Goal: Task Accomplishment & Management: Use online tool/utility

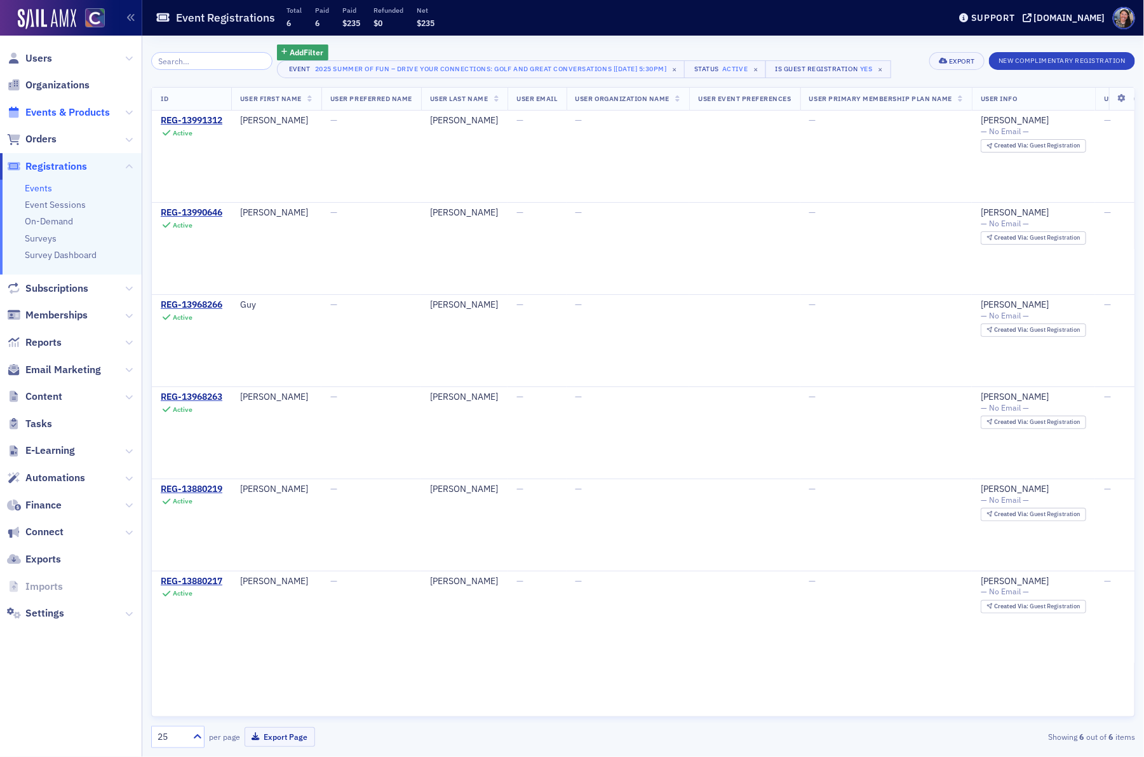
click at [65, 114] on span "Events & Products" at bounding box center [67, 112] width 84 height 14
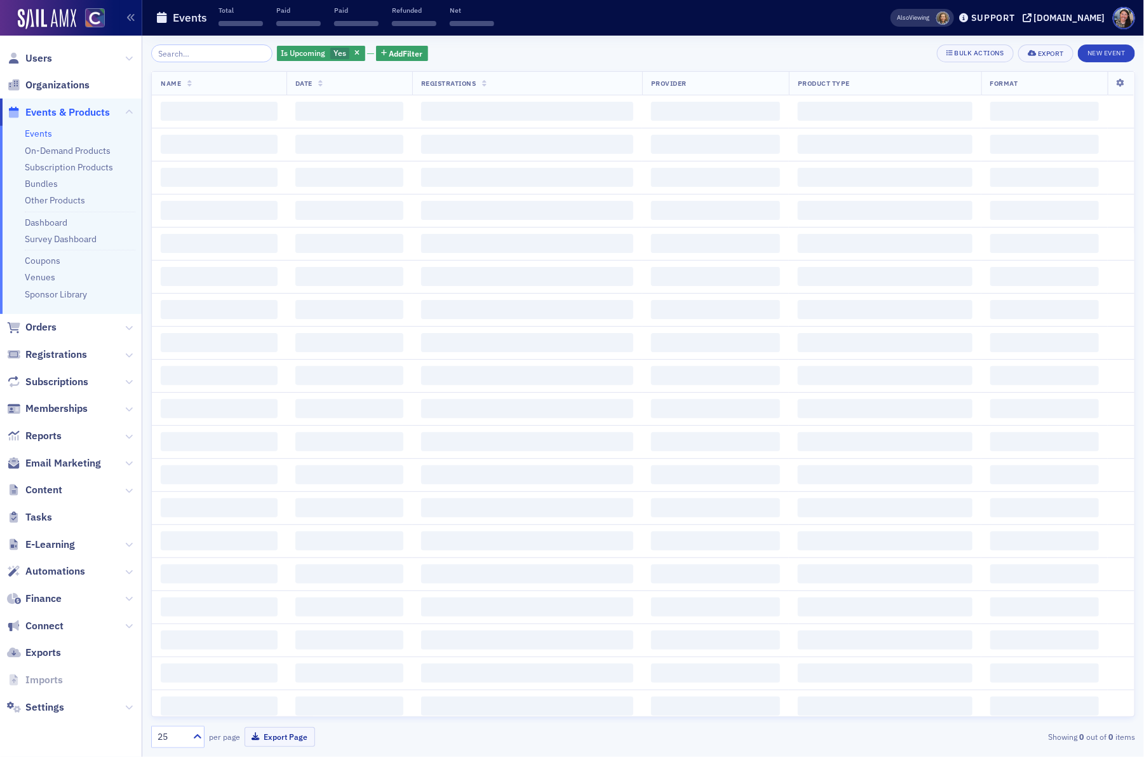
click at [208, 59] on input "search" at bounding box center [211, 53] width 121 height 18
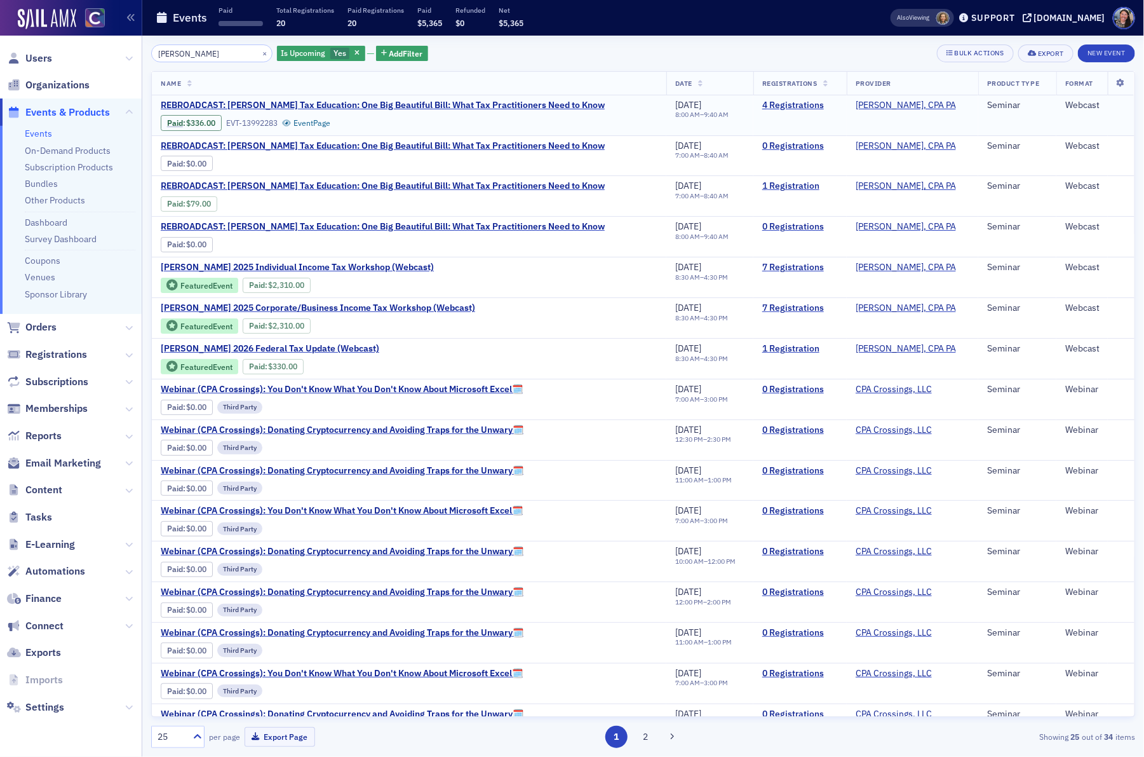
type input "don farmer"
click at [282, 106] on span "REBROADCAST: [PERSON_NAME] Tax Education: One Big Beautiful Bill: What Tax Prac…" at bounding box center [383, 105] width 444 height 11
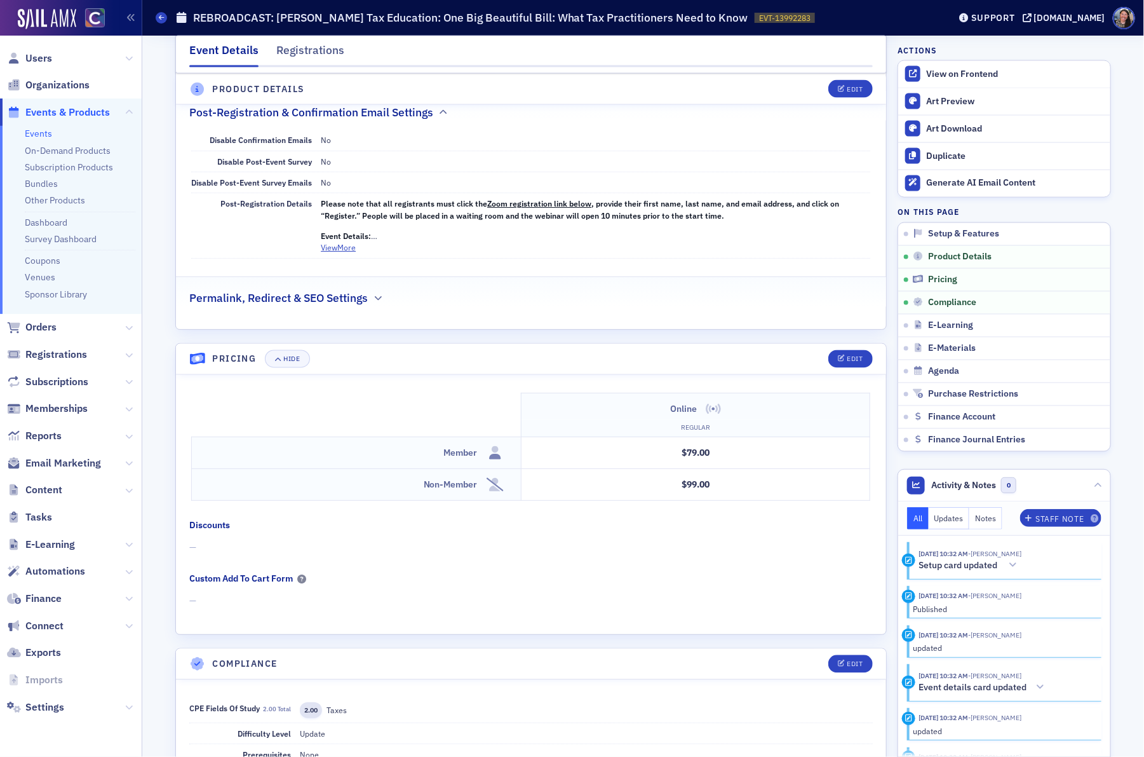
scroll to position [1009, 0]
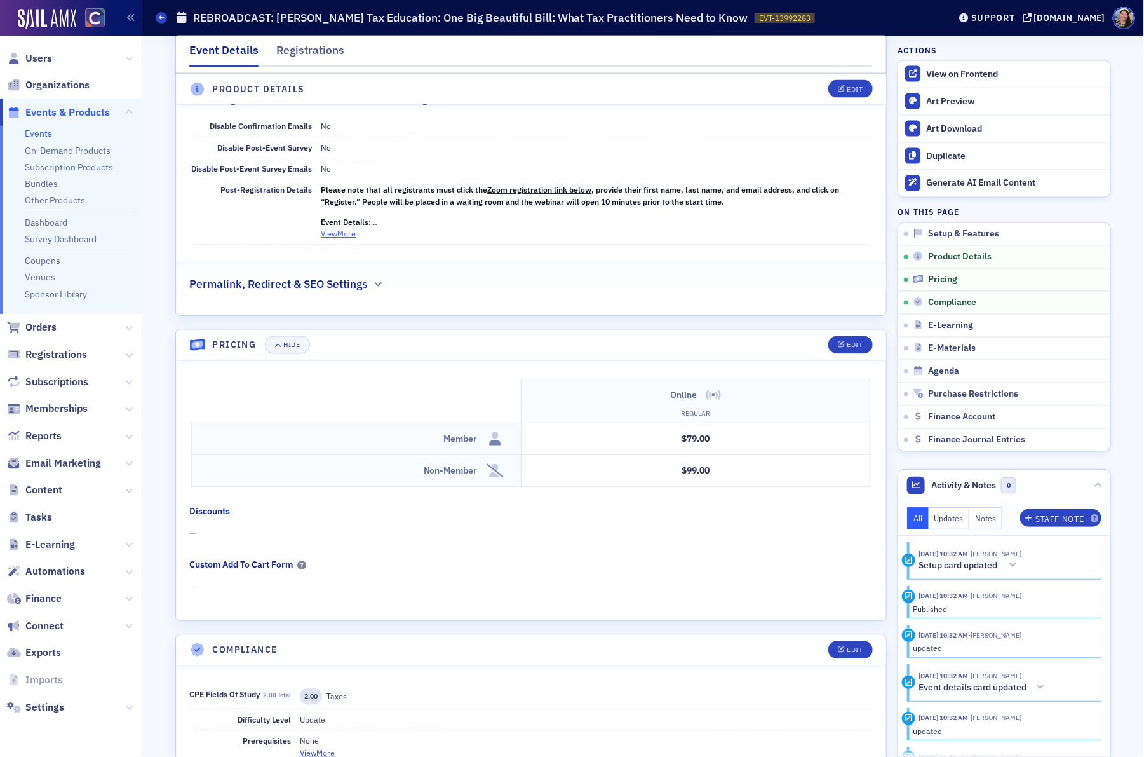
click at [343, 239] on button "View More" at bounding box center [338, 232] width 35 height 11
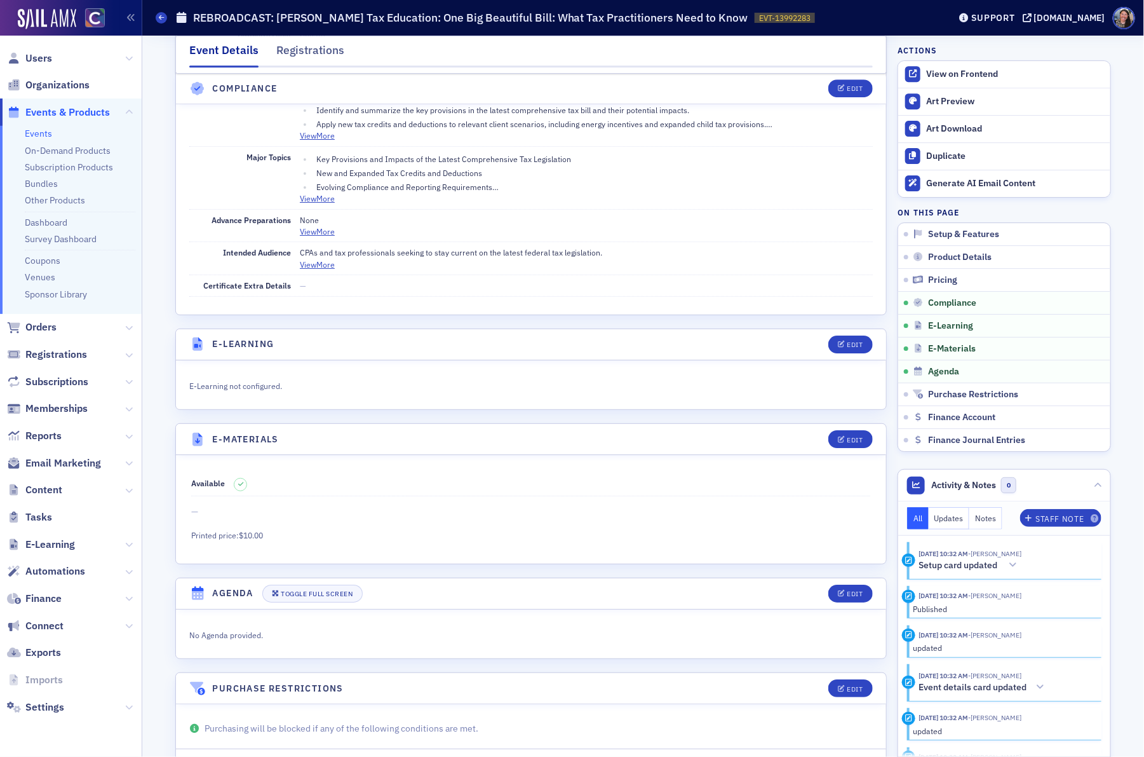
scroll to position [1858, 0]
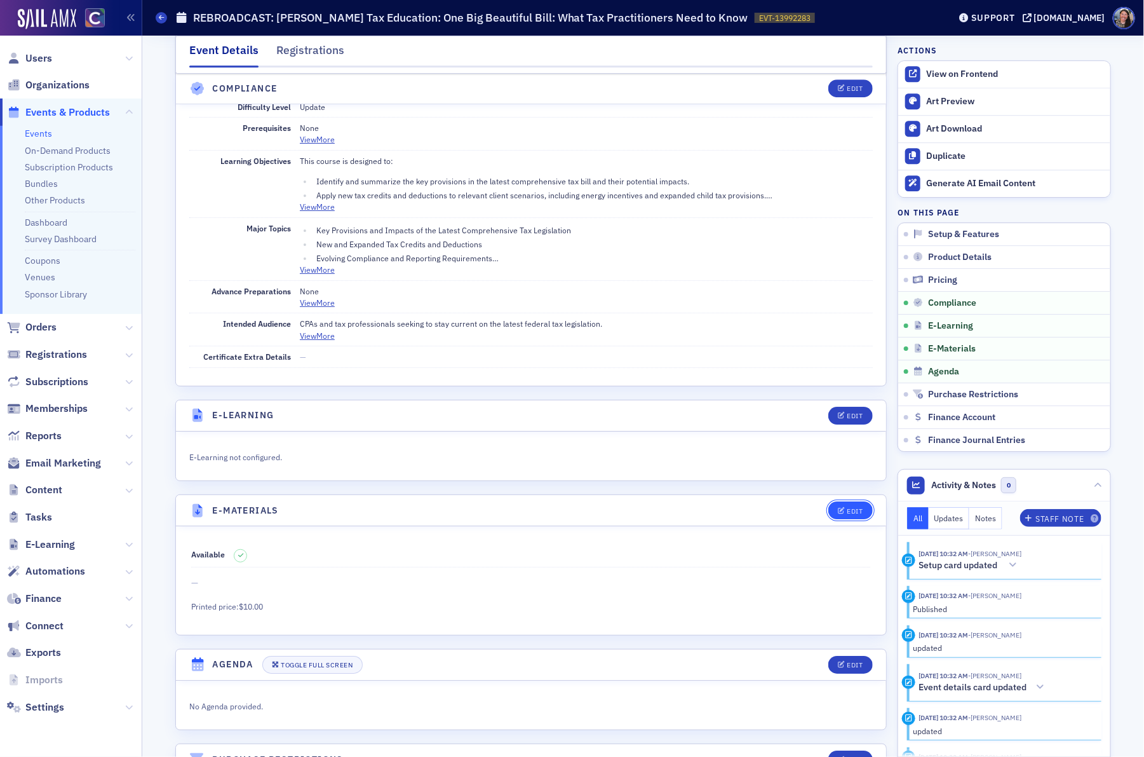
click at [847, 519] on button "Edit" at bounding box center [850, 510] width 44 height 18
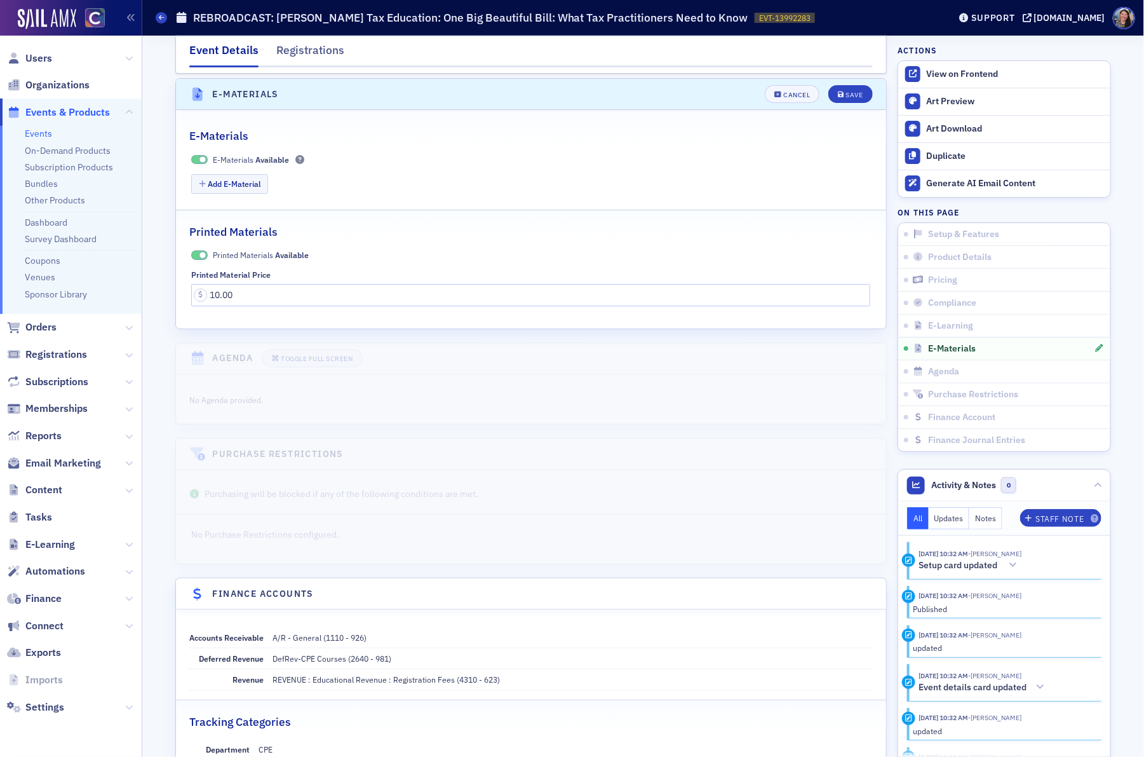
scroll to position [2295, 0]
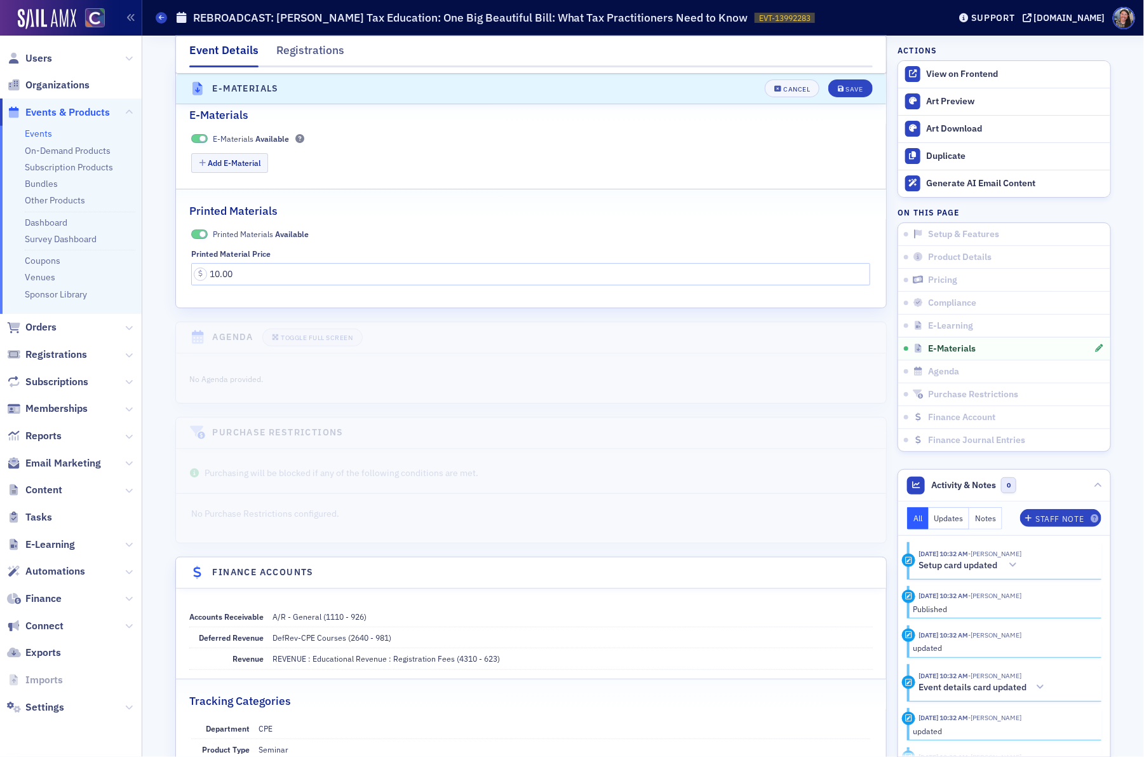
click at [275, 239] on span "Available" at bounding box center [292, 234] width 34 height 10
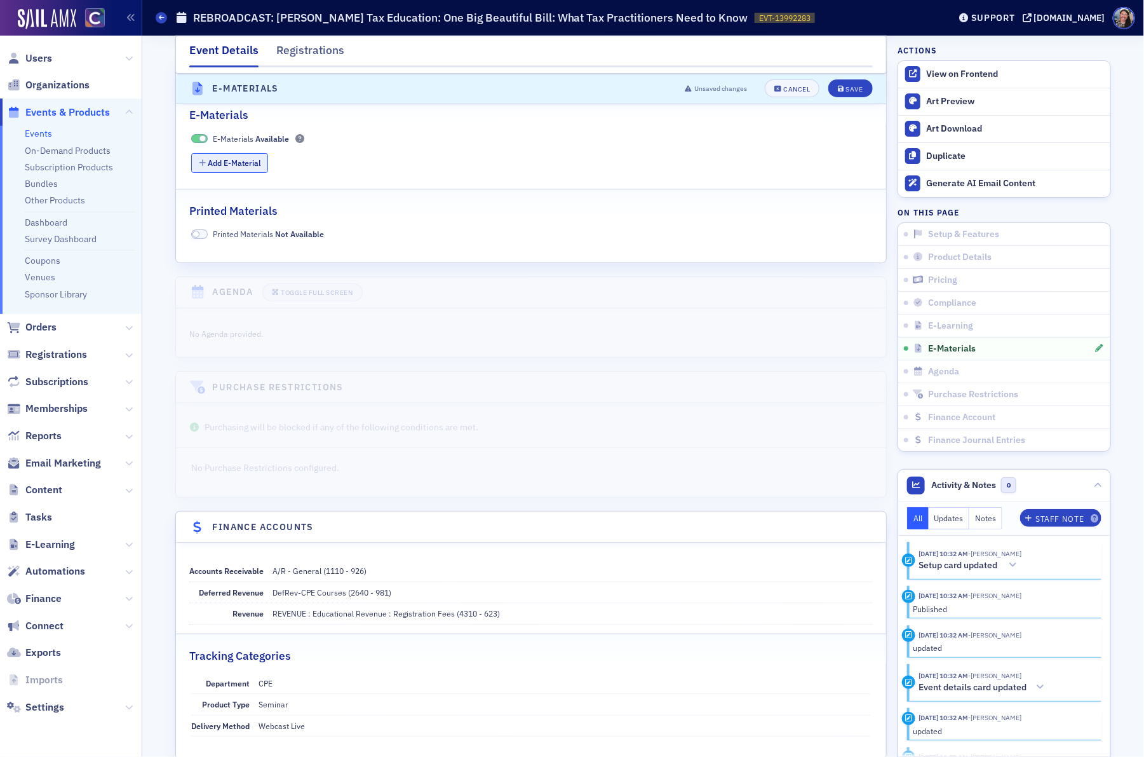
click at [227, 173] on button "Add E-Material" at bounding box center [229, 163] width 77 height 20
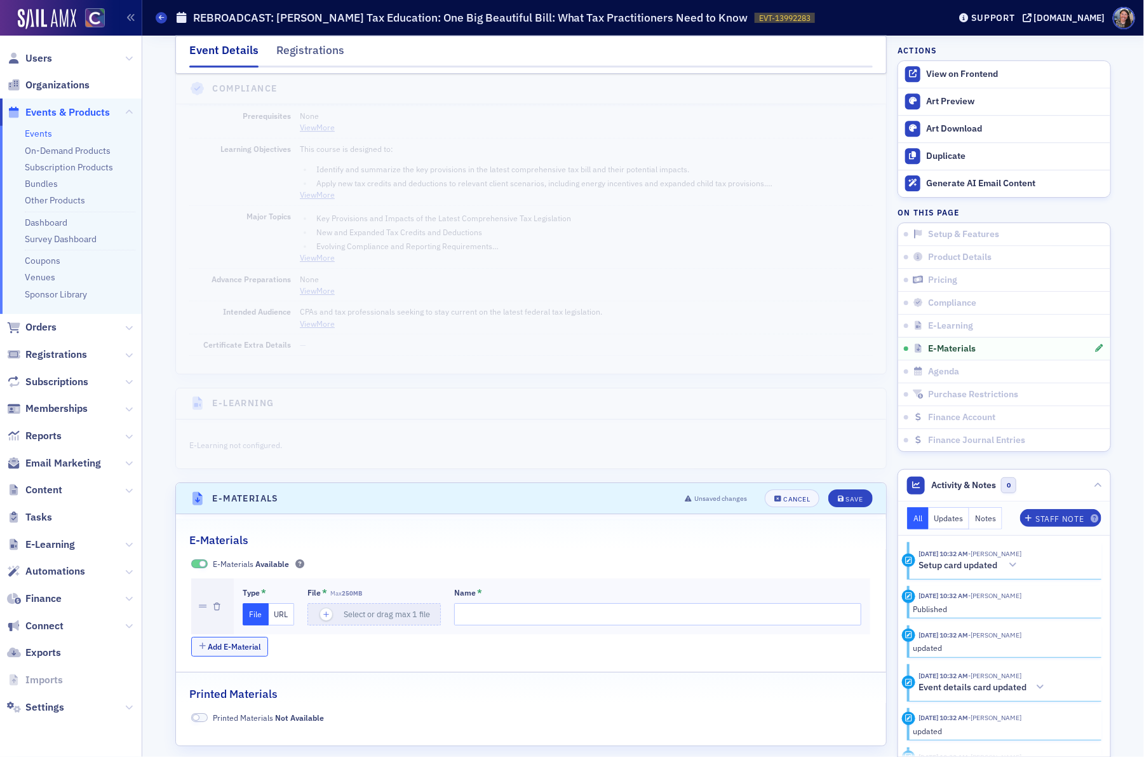
scroll to position [1858, 0]
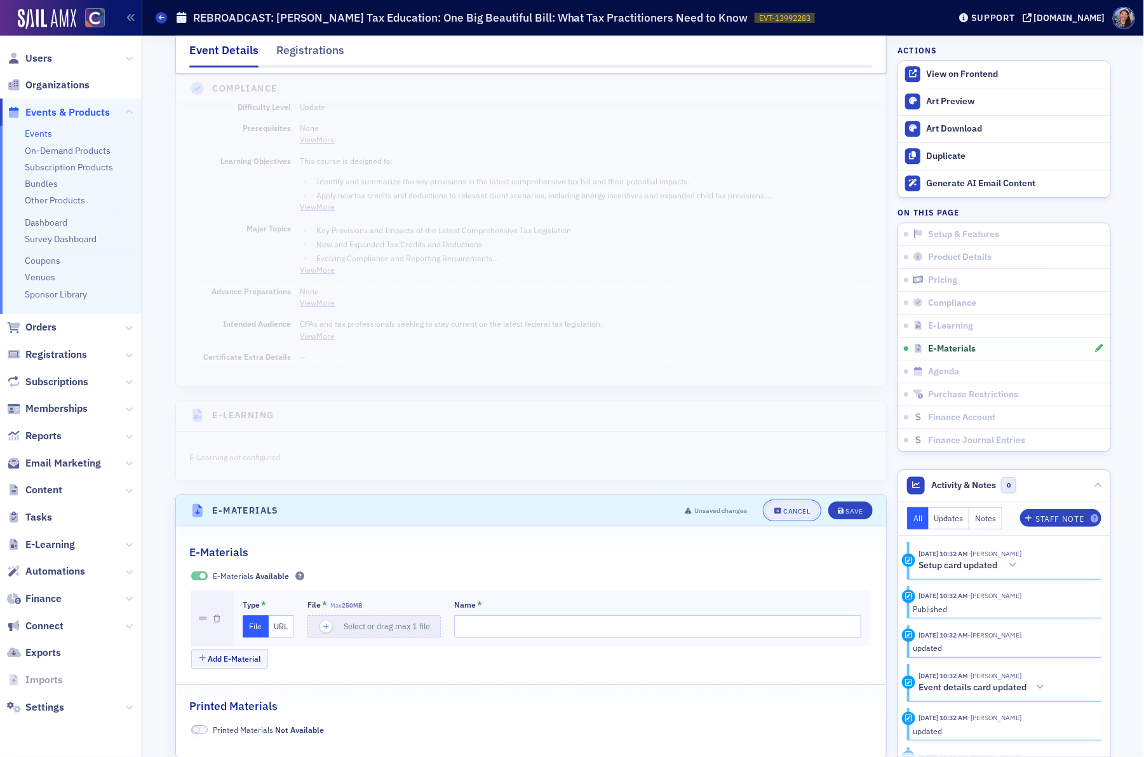
click at [790, 515] on div "Cancel" at bounding box center [796, 511] width 27 height 7
click at [162, 18] on icon at bounding box center [161, 18] width 5 height 6
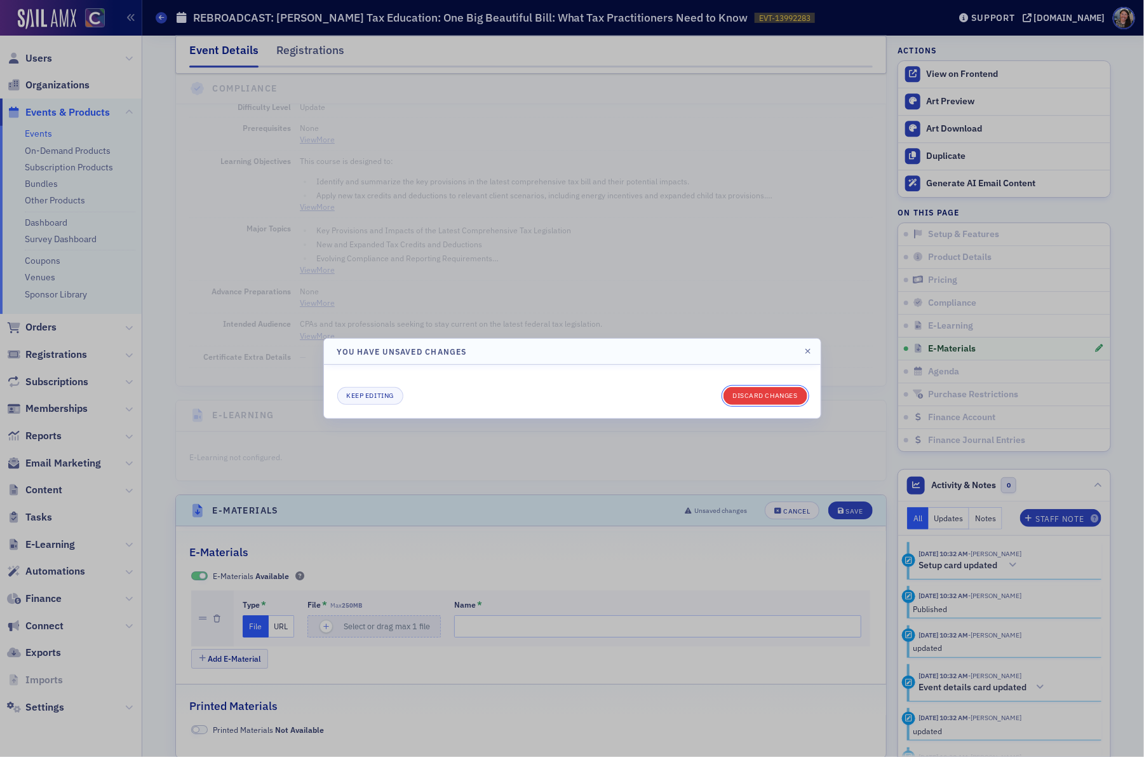
click at [777, 396] on button "Discard changes" at bounding box center [766, 396] width 84 height 18
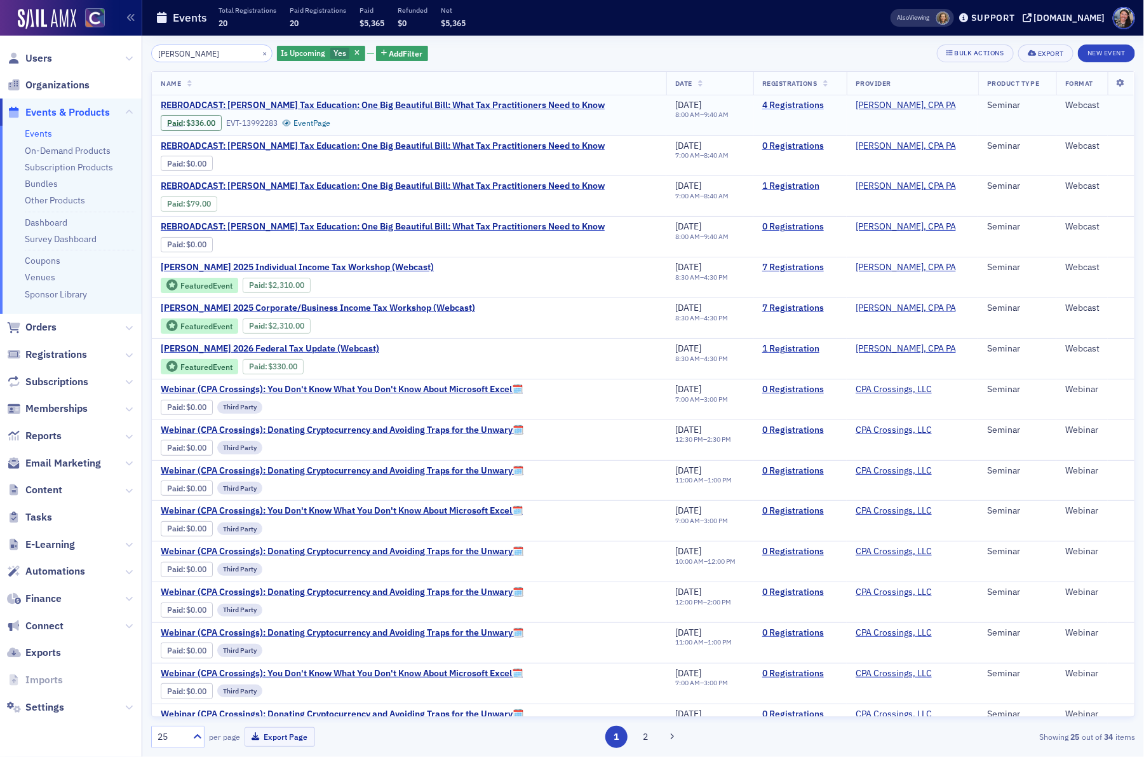
click at [793, 103] on link "4 Registrations" at bounding box center [800, 105] width 76 height 11
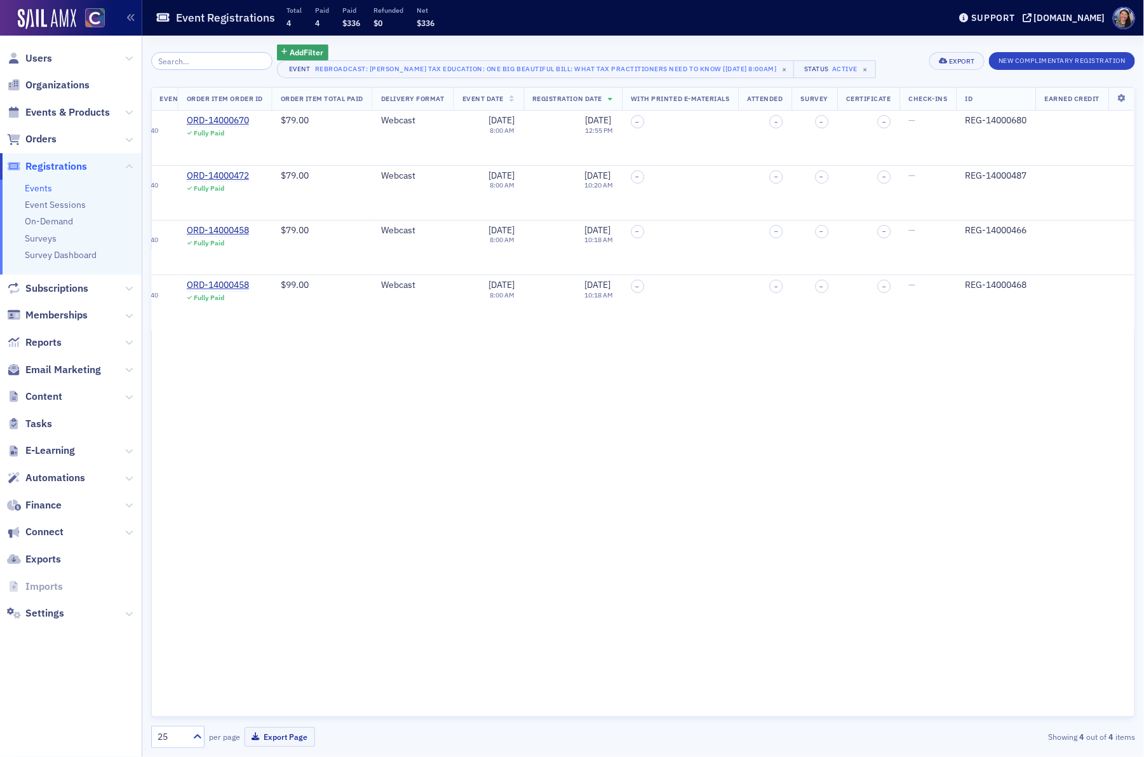
scroll to position [0, 1433]
click at [954, 62] on div "Export" at bounding box center [962, 61] width 26 height 7
click at [892, 104] on button "Export All ( 4 Event Registrations )" at bounding box center [915, 103] width 133 height 20
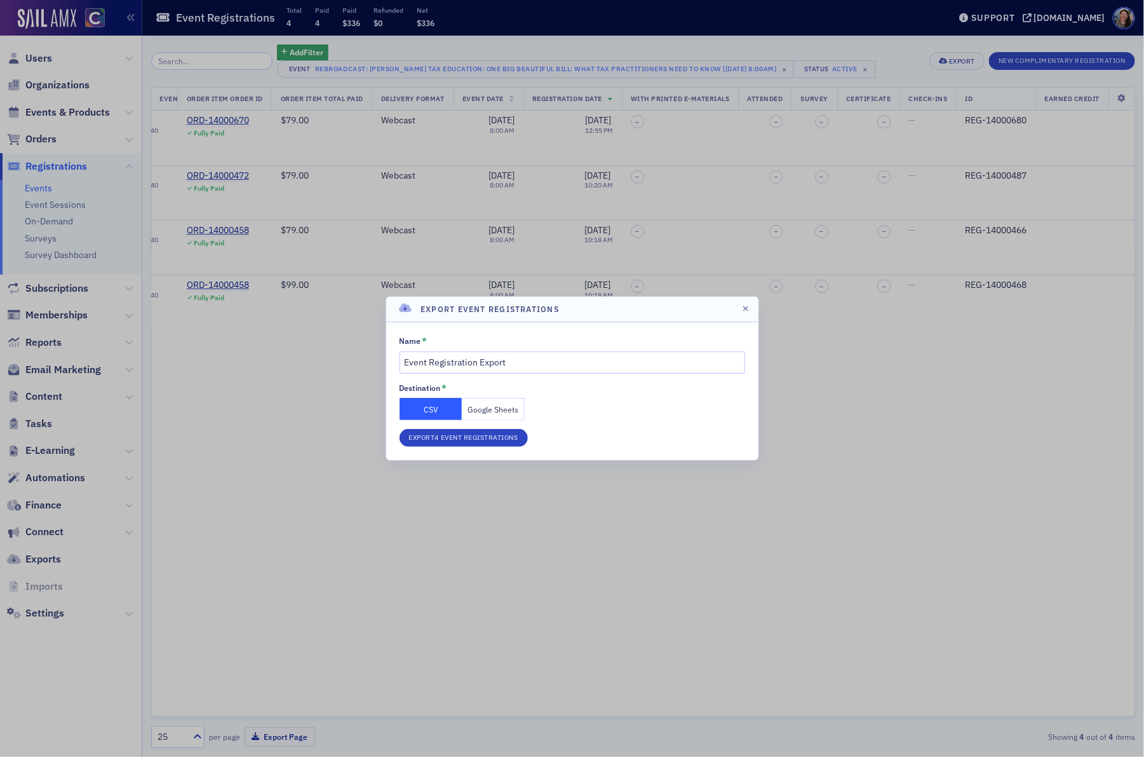
click at [475, 409] on button "Google Sheets" at bounding box center [493, 409] width 63 height 22
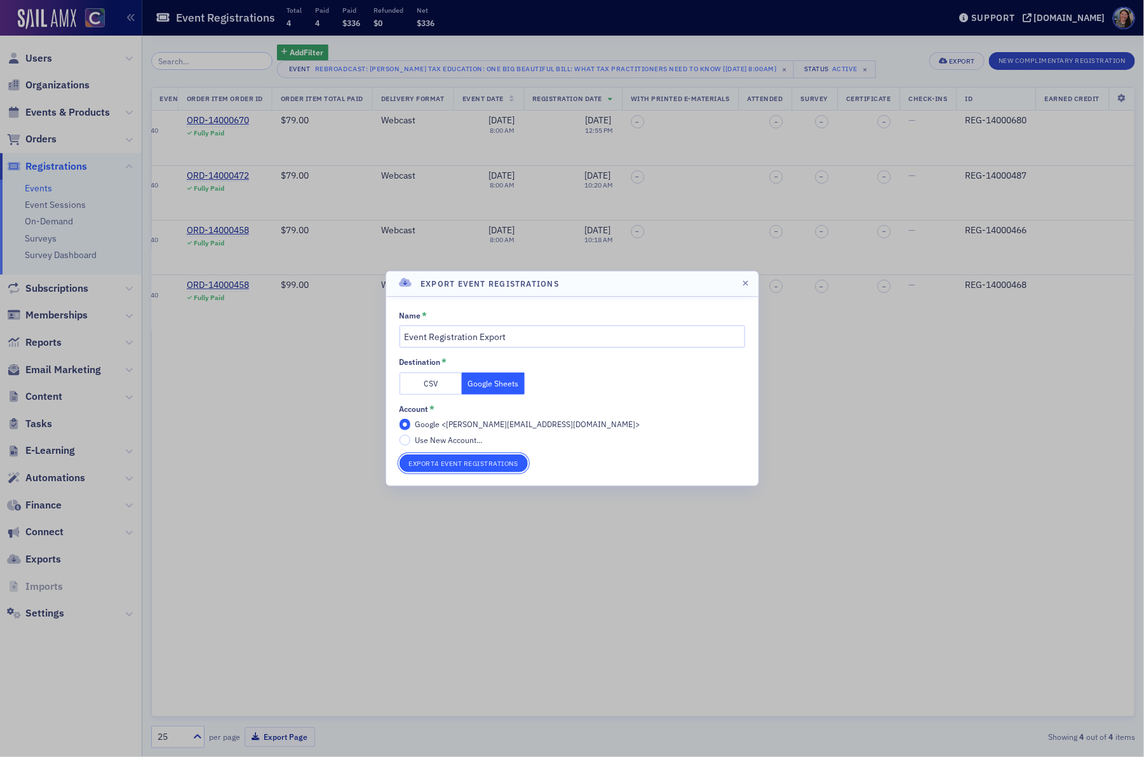
click at [465, 458] on button "Export 4 Event Registrations" at bounding box center [464, 463] width 128 height 18
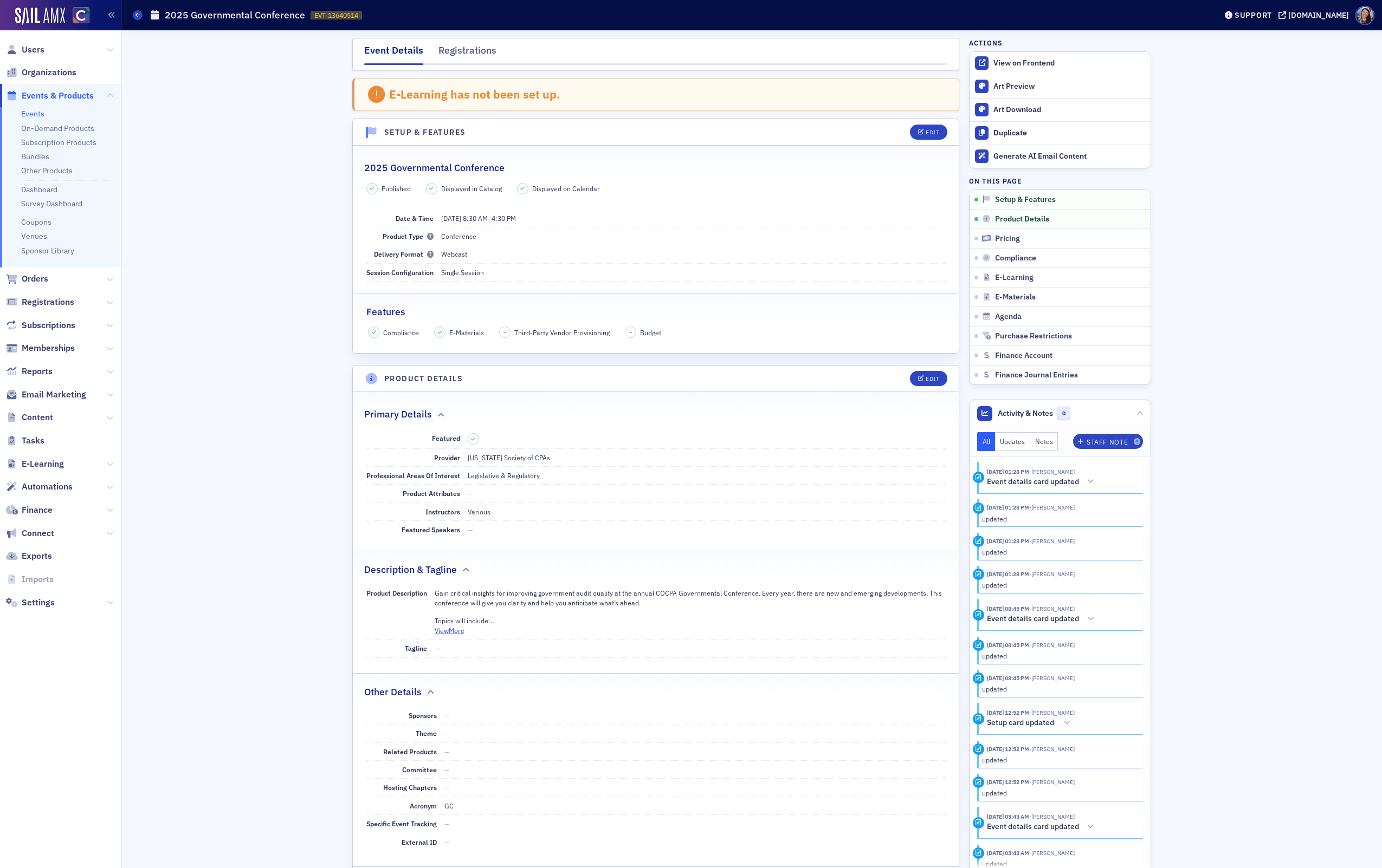
click at [29, 117] on link "Events" at bounding box center [32, 113] width 23 height 9
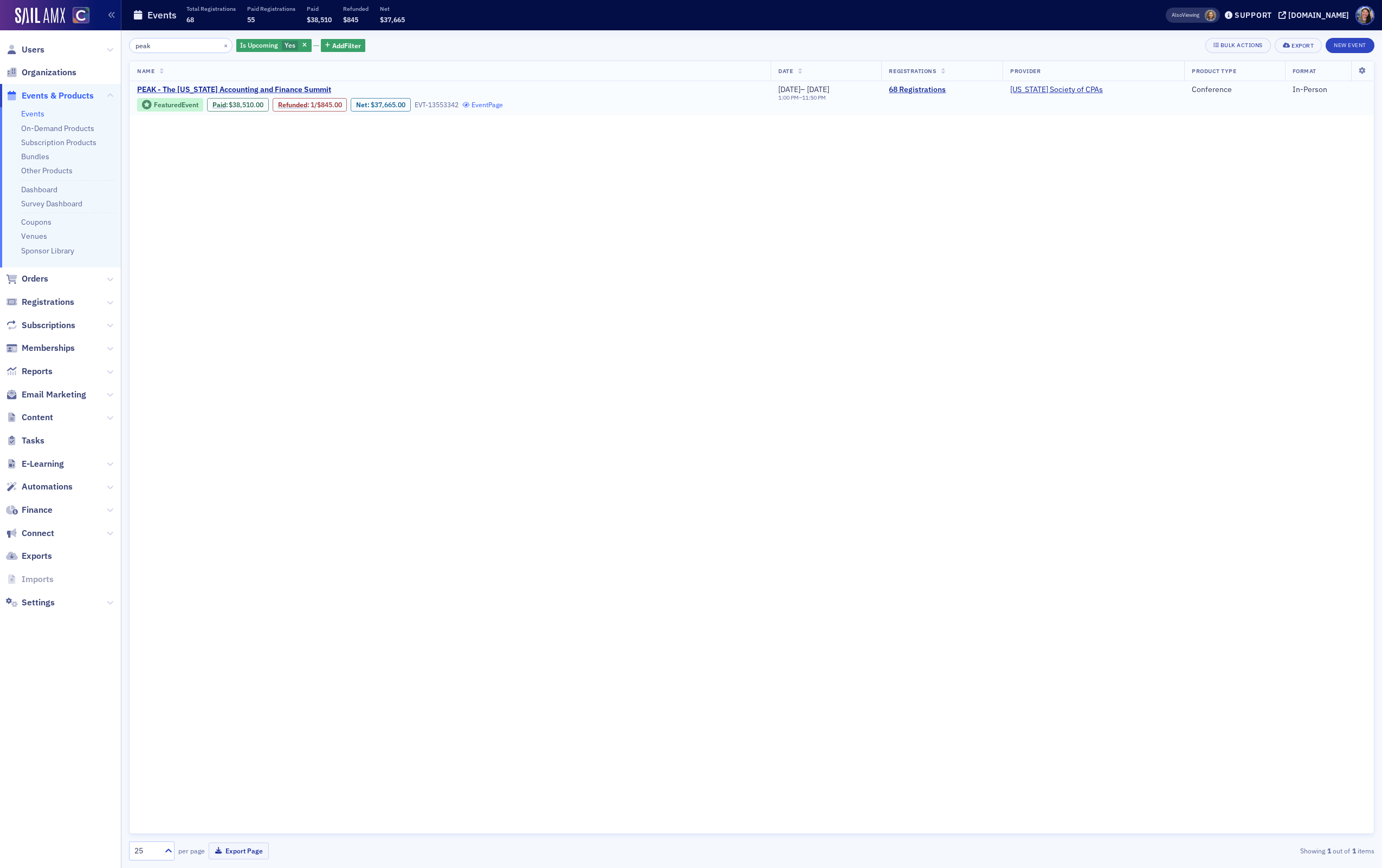
type input "peak"
click at [487, 105] on link "Event Page" at bounding box center [483, 105] width 41 height 9
click at [489, 101] on link "Event Page" at bounding box center [483, 105] width 41 height 9
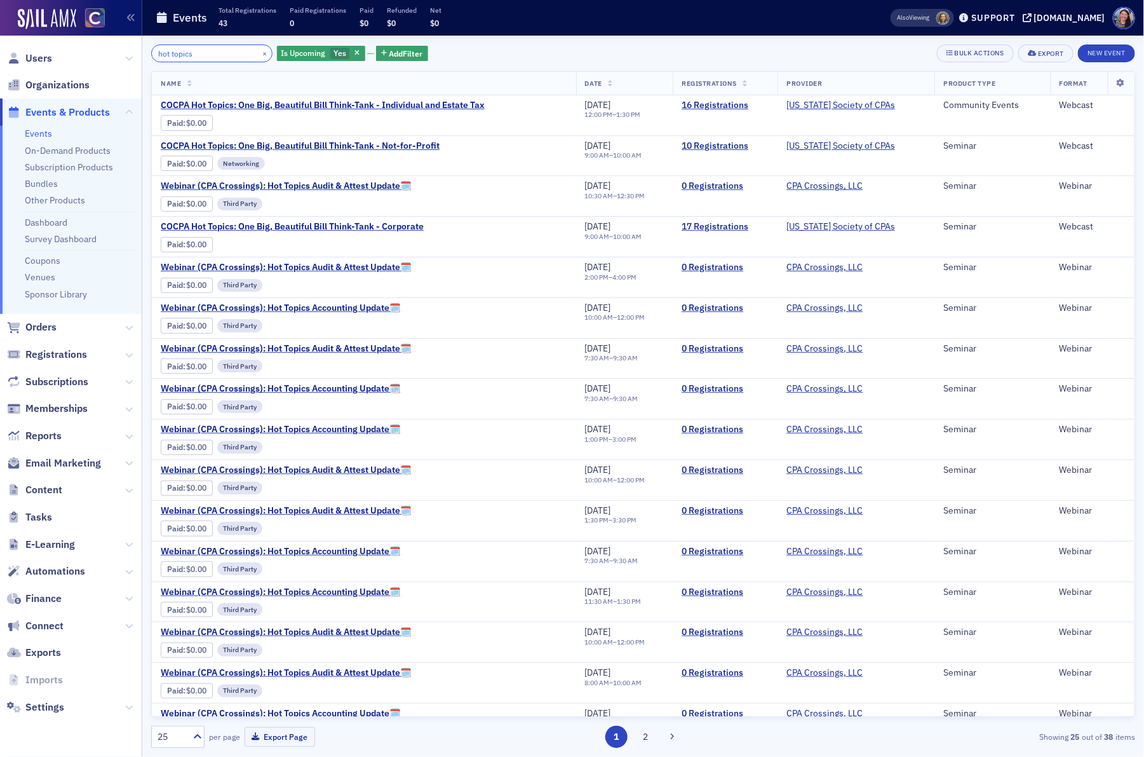
drag, startPoint x: 214, startPoint y: 53, endPoint x: 27, endPoint y: 46, distance: 186.9
click at [32, 48] on div "Users Organizations Events & Products Events On-Demand Products Subscription Pr…" at bounding box center [572, 378] width 1144 height 757
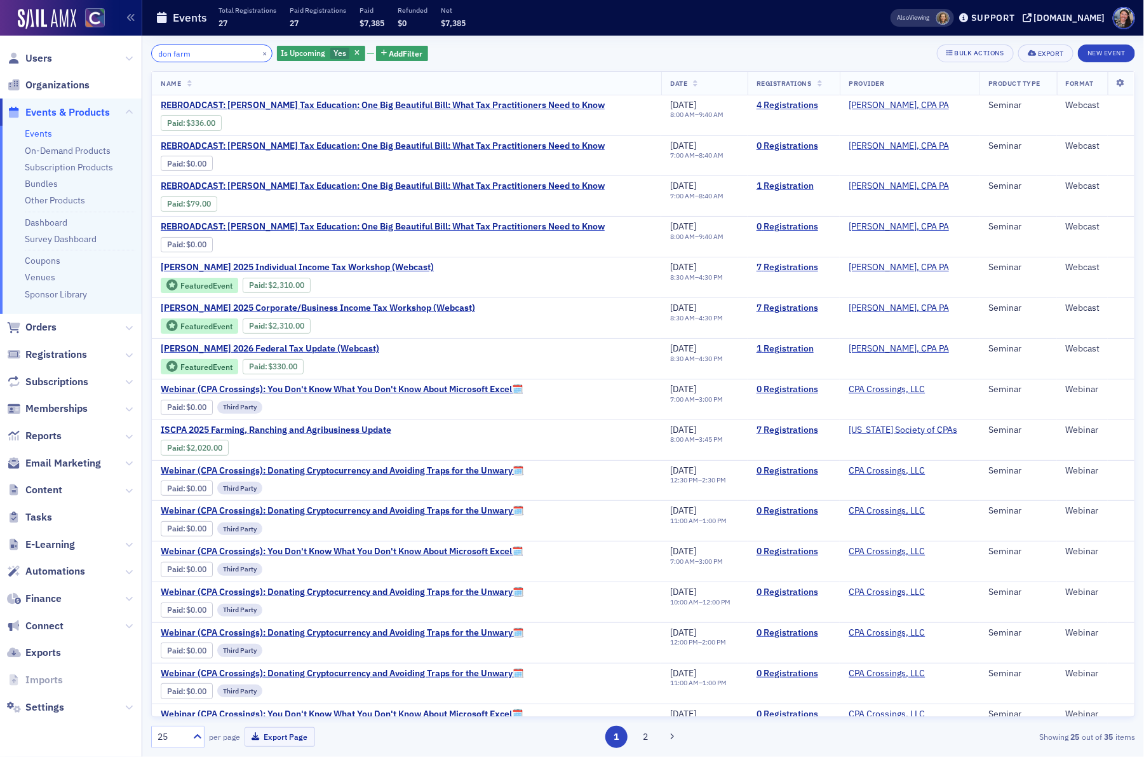
type input "don farm"
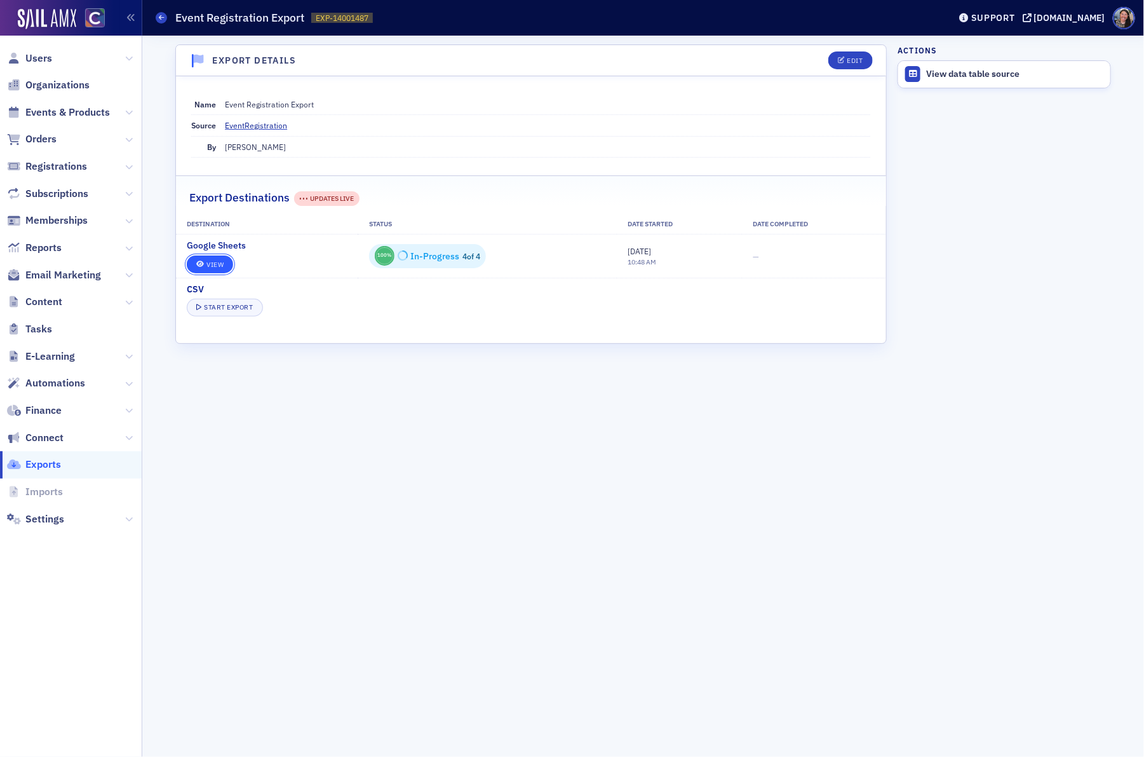
click at [221, 264] on link "View" at bounding box center [210, 264] width 46 height 18
click at [72, 105] on span "Events & Products" at bounding box center [67, 112] width 84 height 14
